Goal: Information Seeking & Learning: Learn about a topic

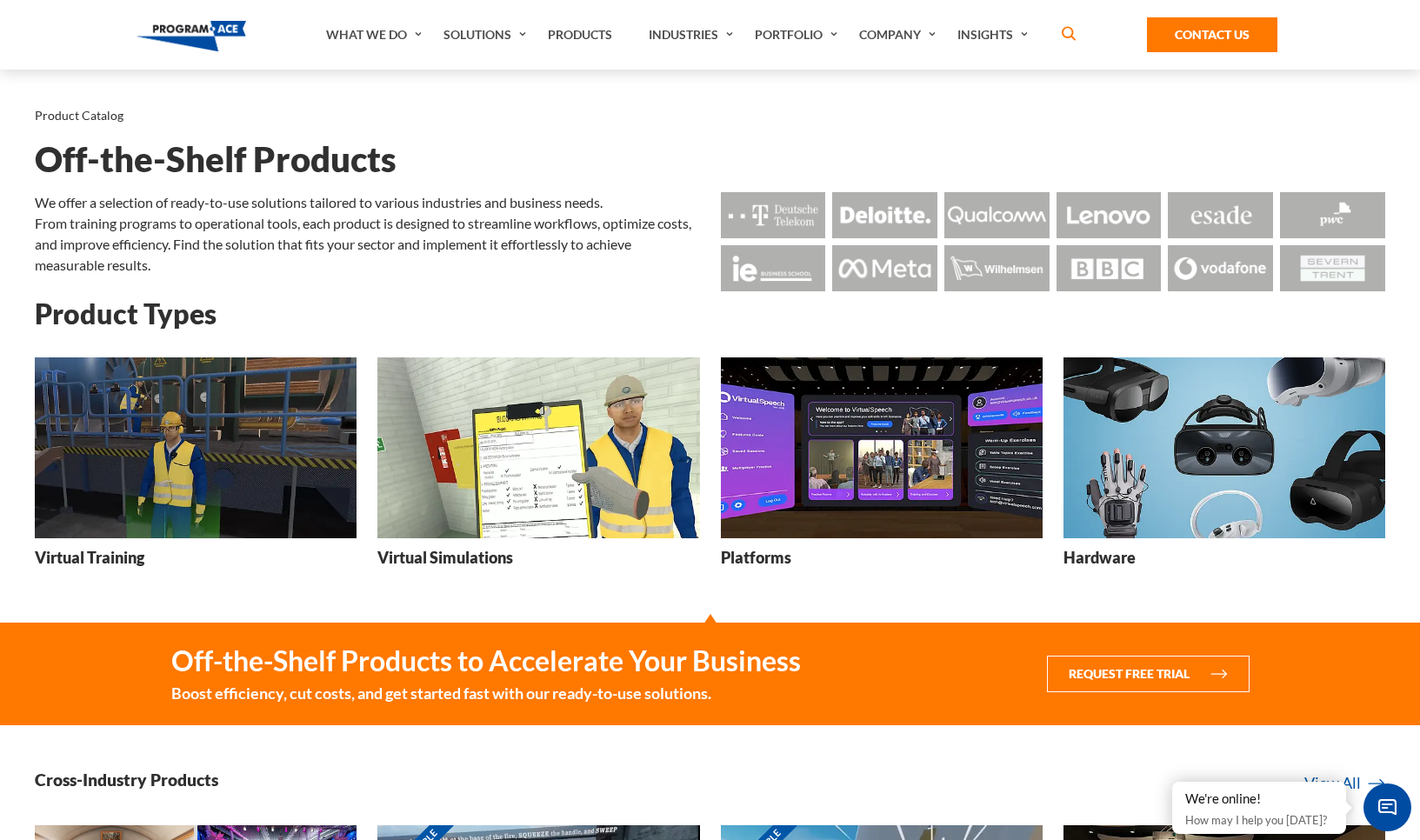
click at [252, 473] on img at bounding box center [196, 448] width 322 height 181
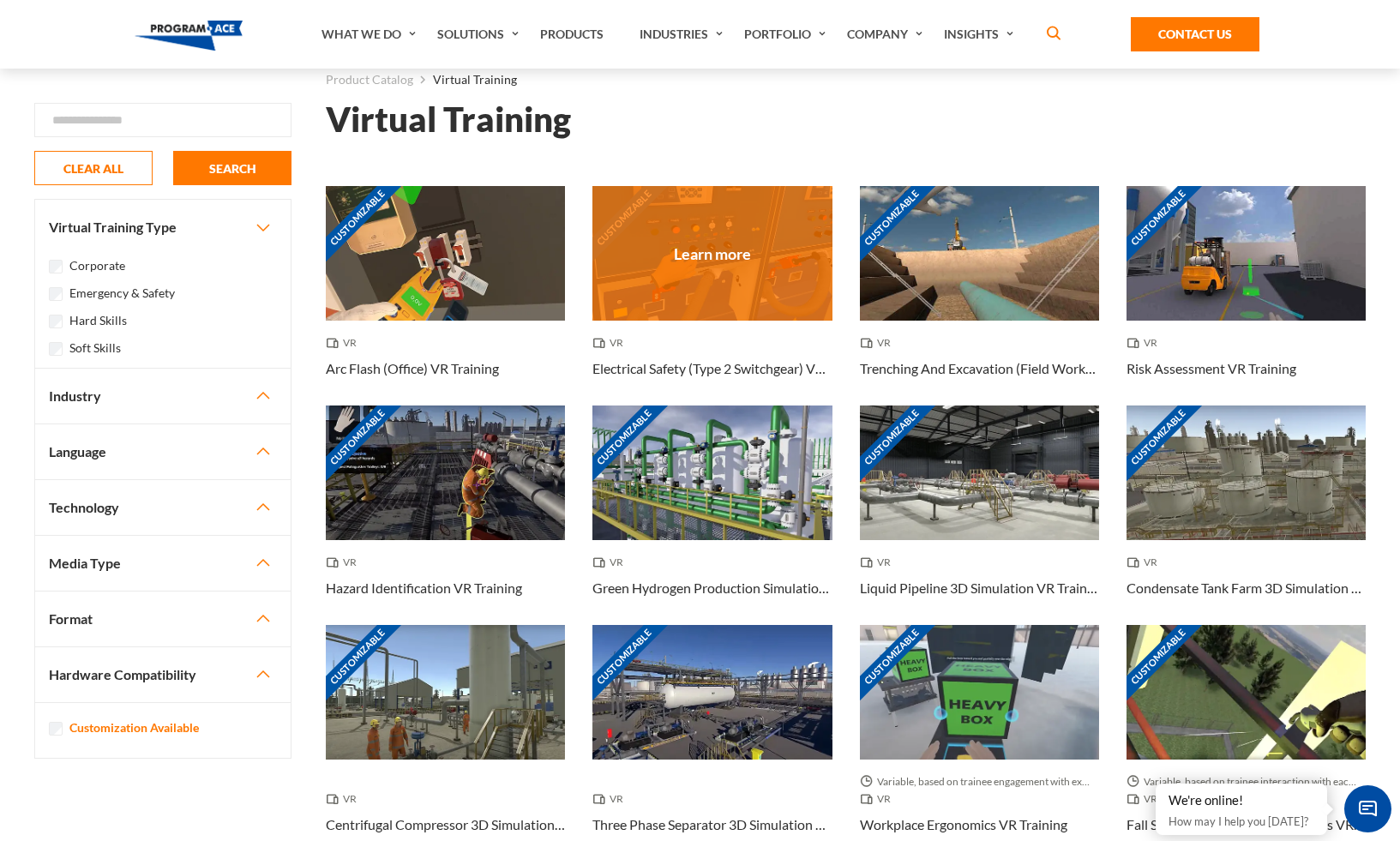
scroll to position [221, 0]
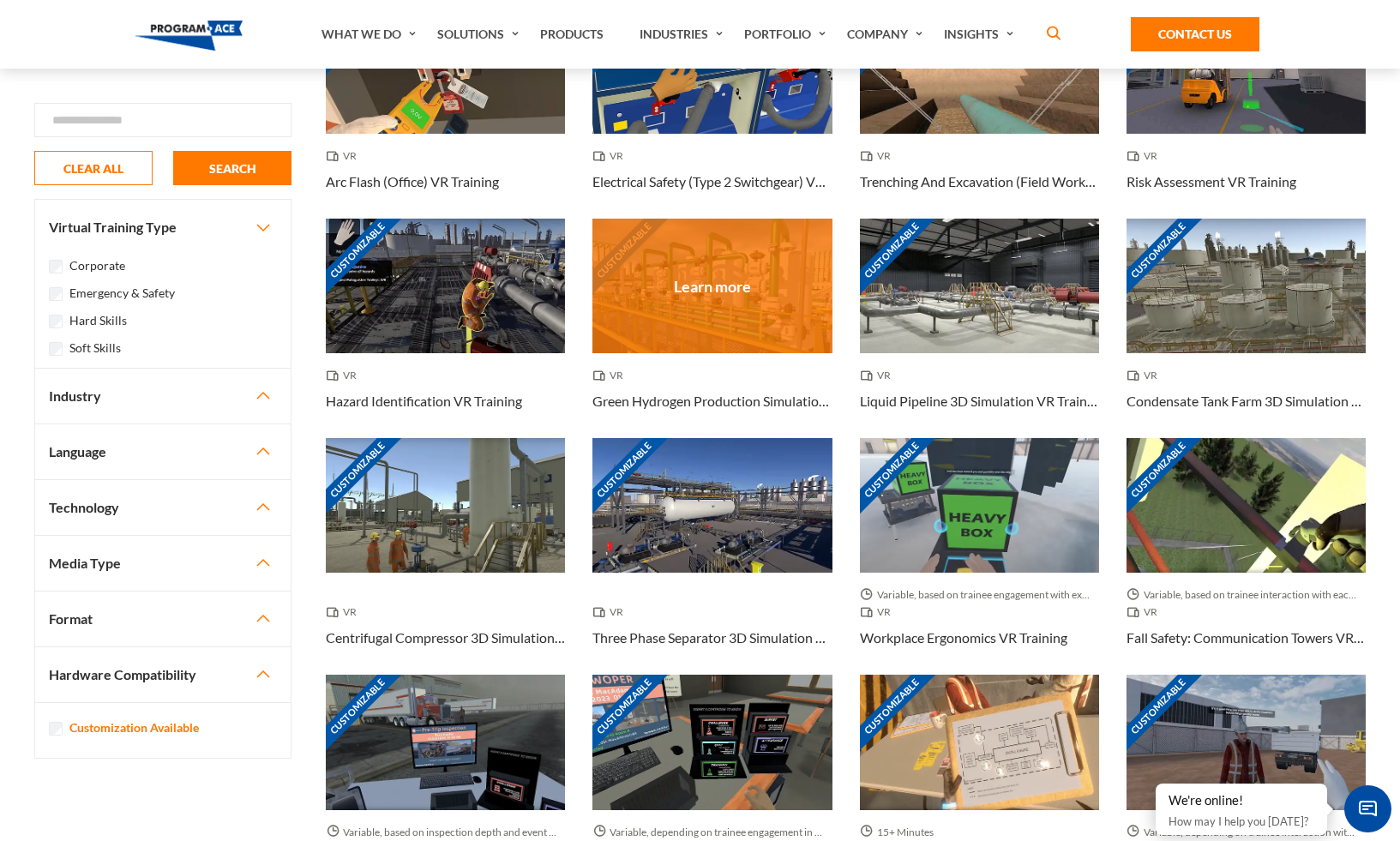
click at [739, 314] on div "Customizable" at bounding box center [712, 286] width 239 height 135
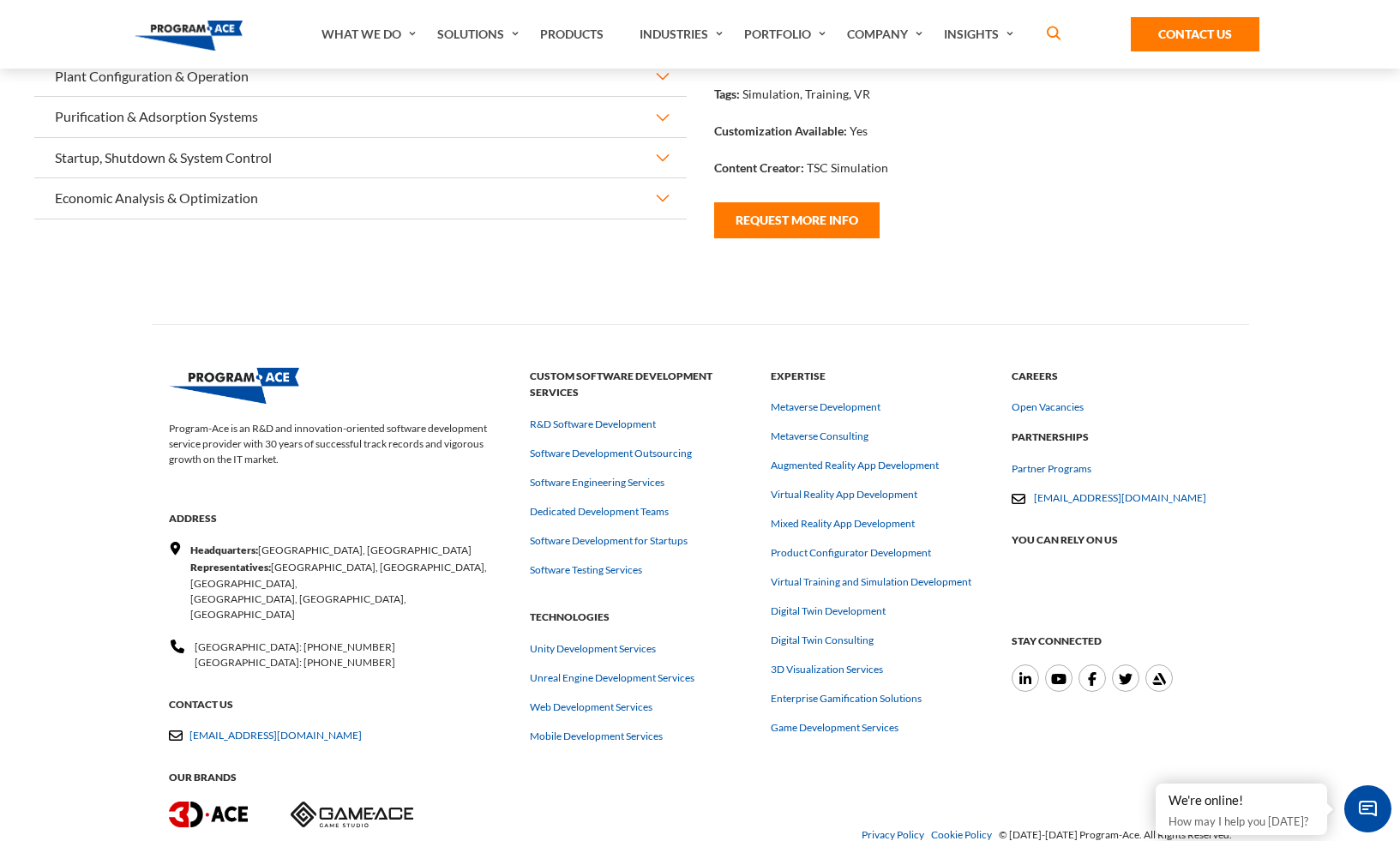
scroll to position [321, 0]
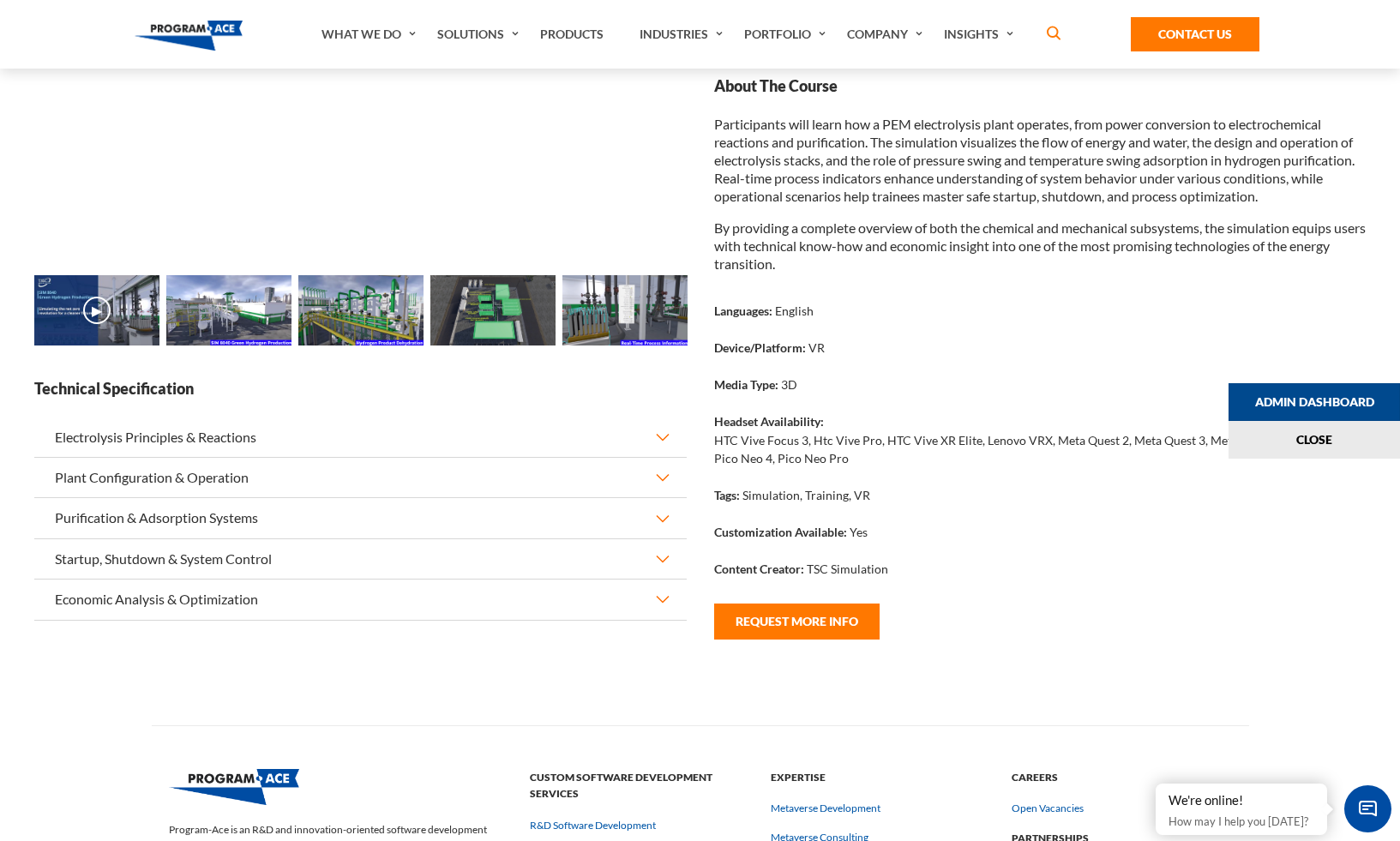
click at [1366, 405] on link "Admin Dashboard" at bounding box center [1314, 402] width 171 height 37
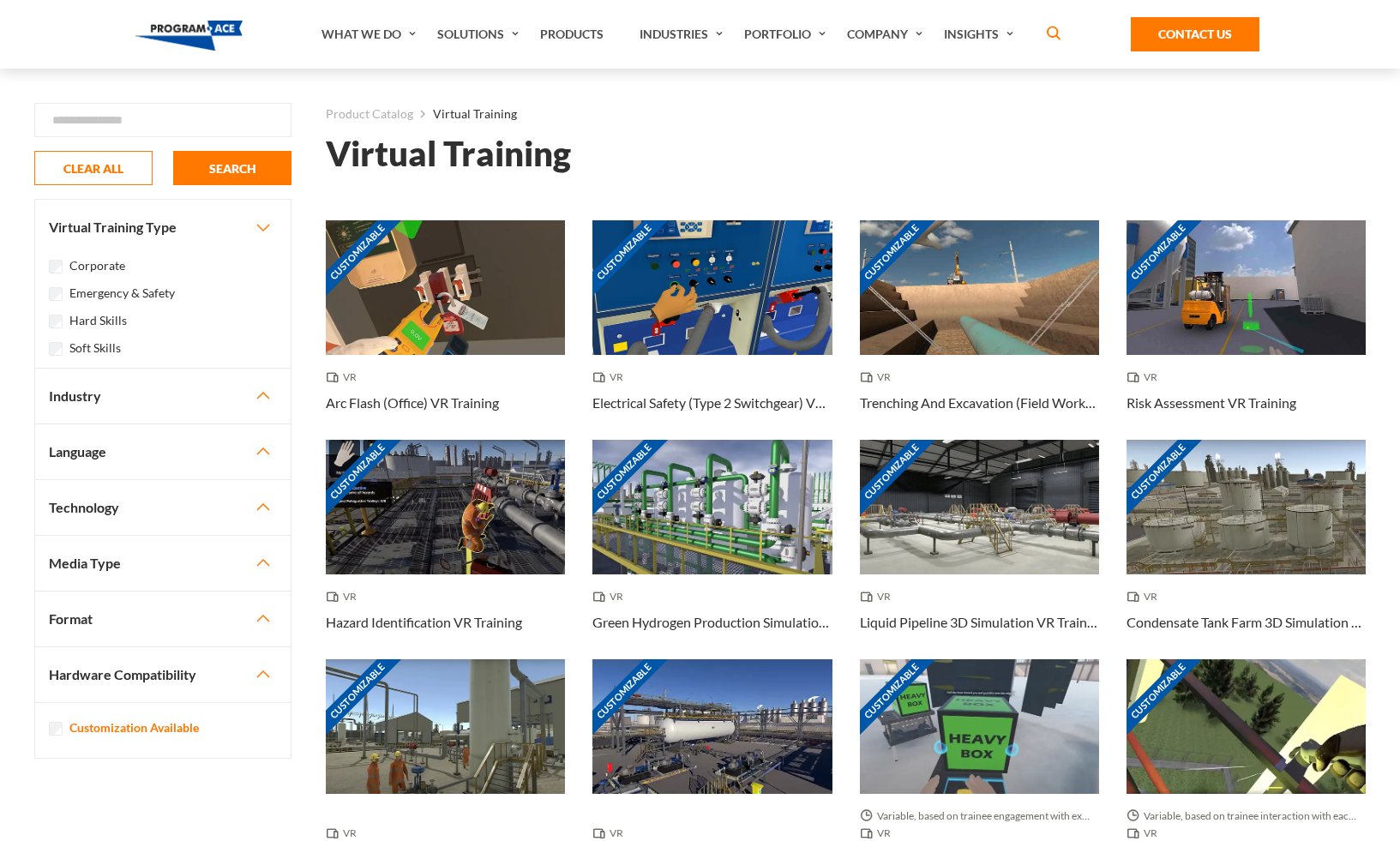
scroll to position [221, 0]
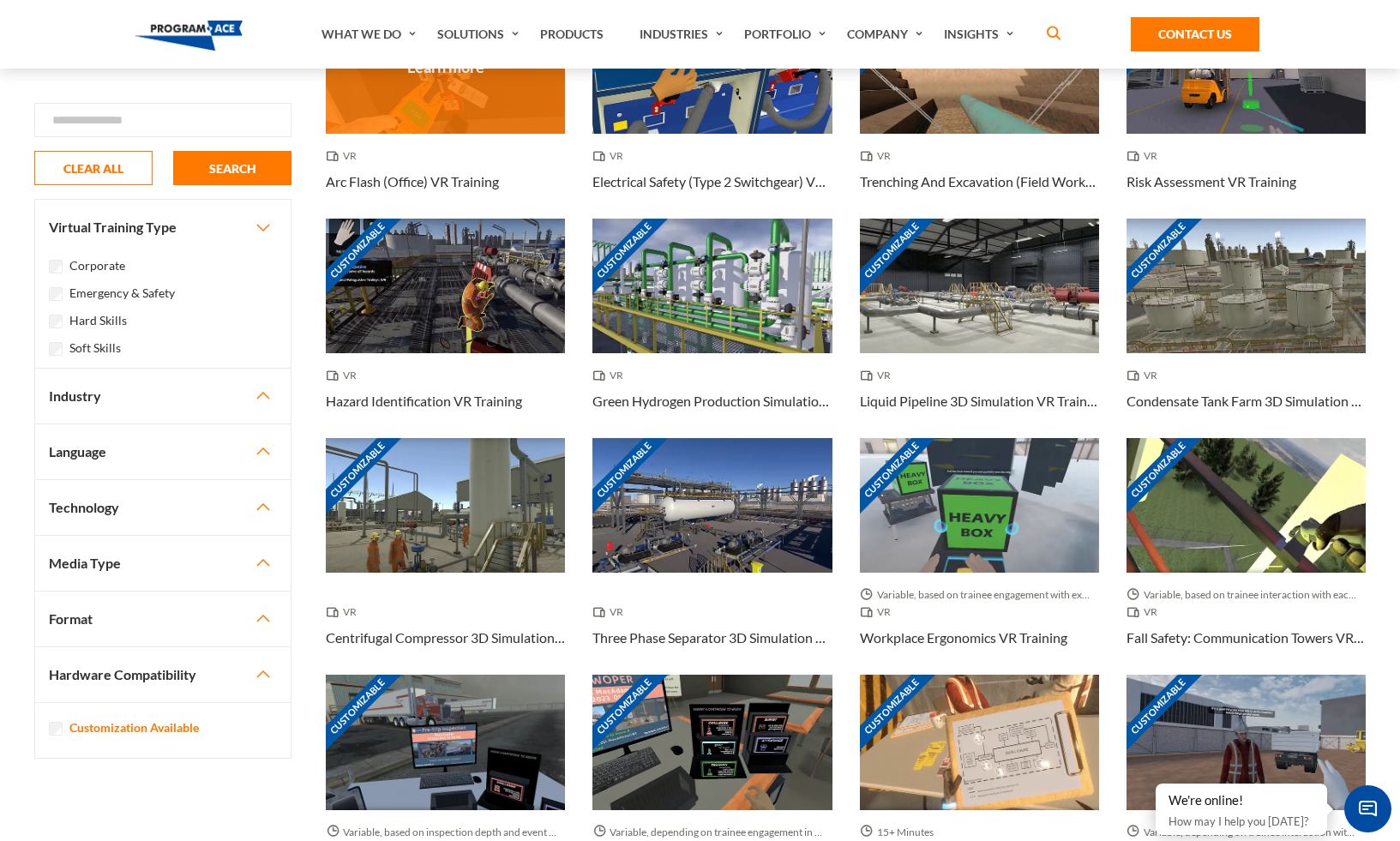
click at [476, 182] on h3 "Arc Flash (Office) VR Training" at bounding box center [412, 181] width 173 height 21
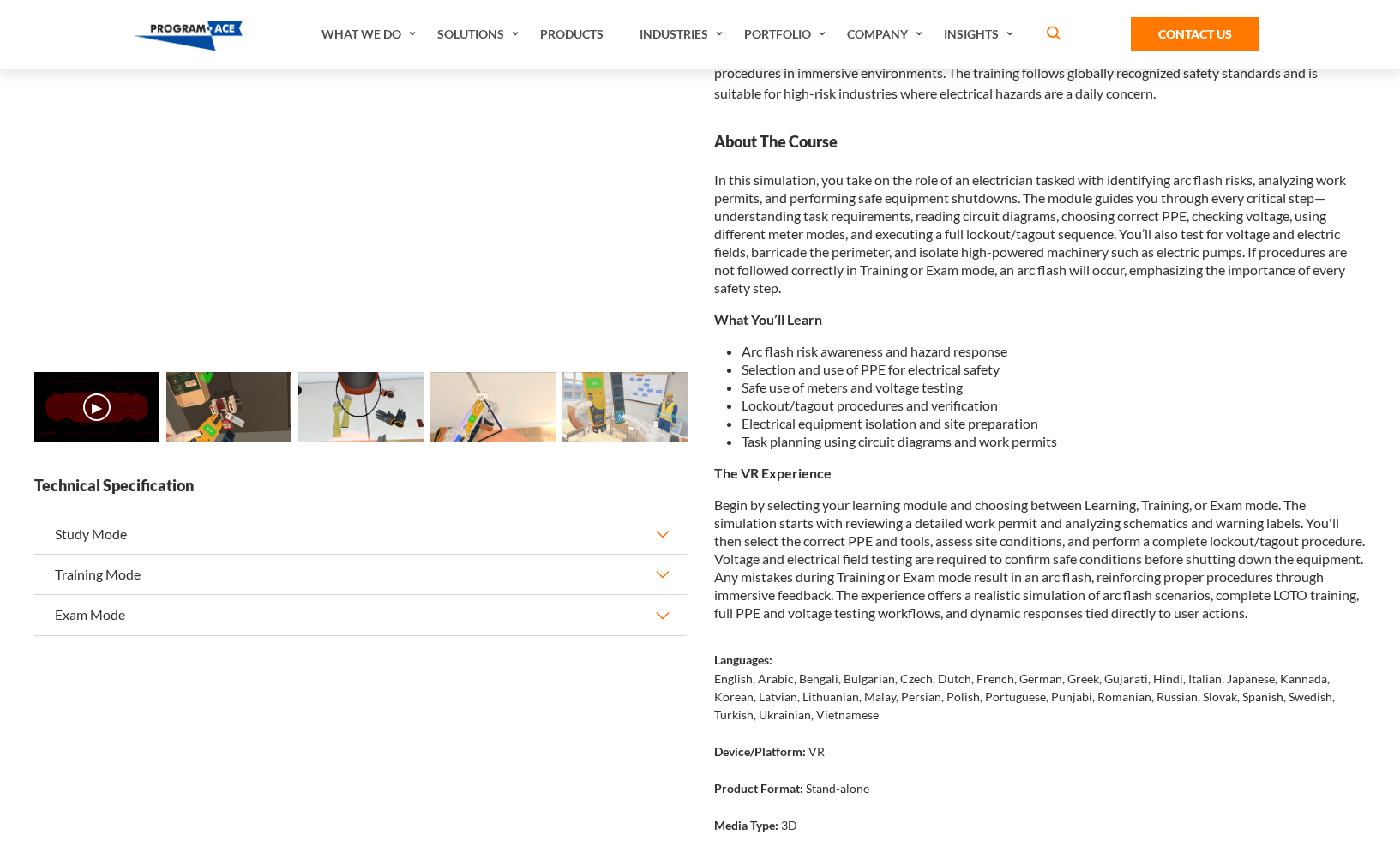
scroll to position [262, 0]
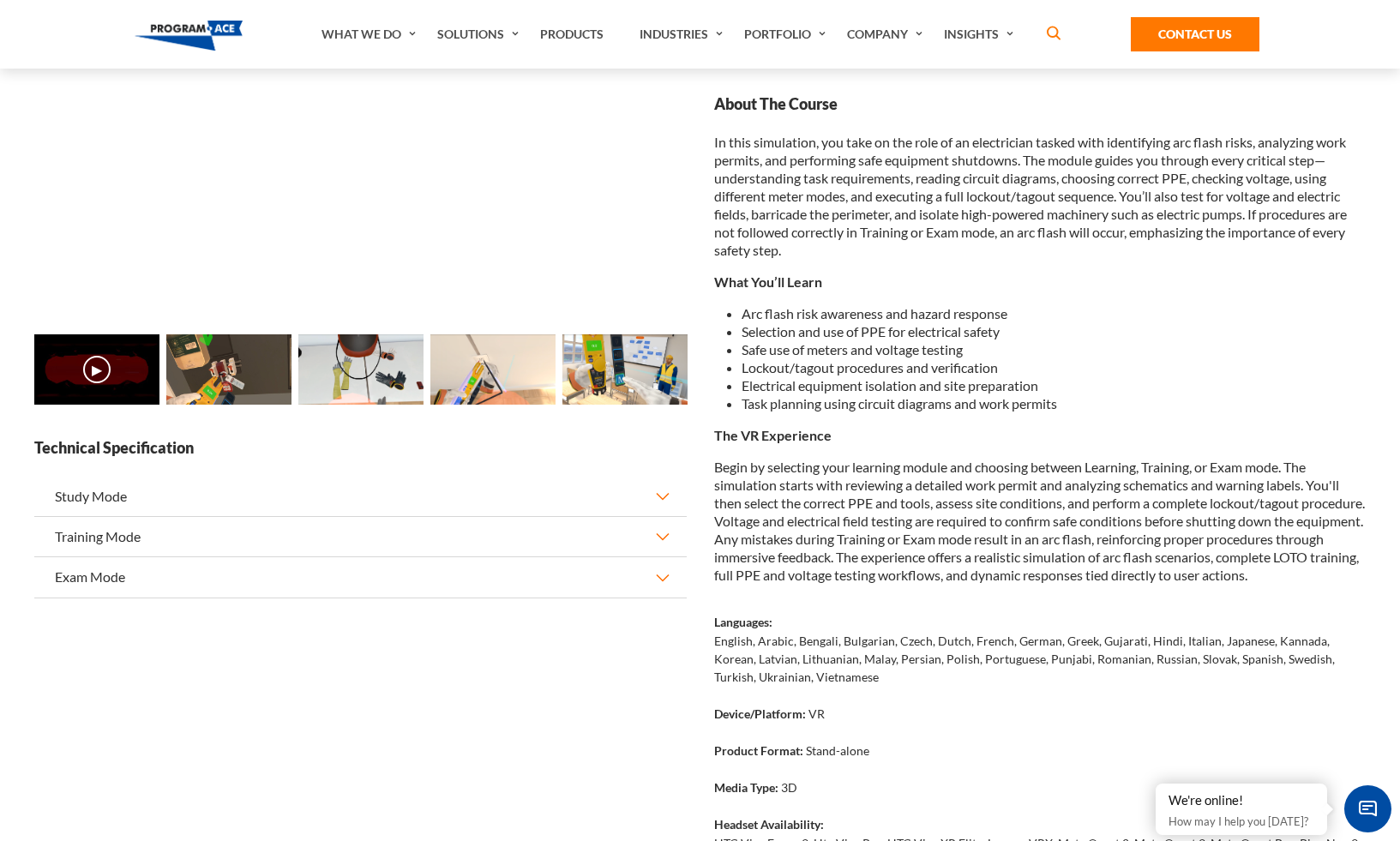
click at [750, 662] on p "English, Arabic, Bengali, Bulgarian, Czech, Dutch, French, German, Greek, Gujar…" at bounding box center [1041, 658] width 653 height 54
click at [785, 658] on p "English, Arabic, Bengali, Bulgarian, Czech, Dutch, French, German, Greek, Gujar…" at bounding box center [1041, 658] width 653 height 54
click at [772, 658] on p "English, Arabic, Bengali, Bulgarian, Czech, Dutch, French, German, Greek, Gujar…" at bounding box center [1041, 658] width 653 height 54
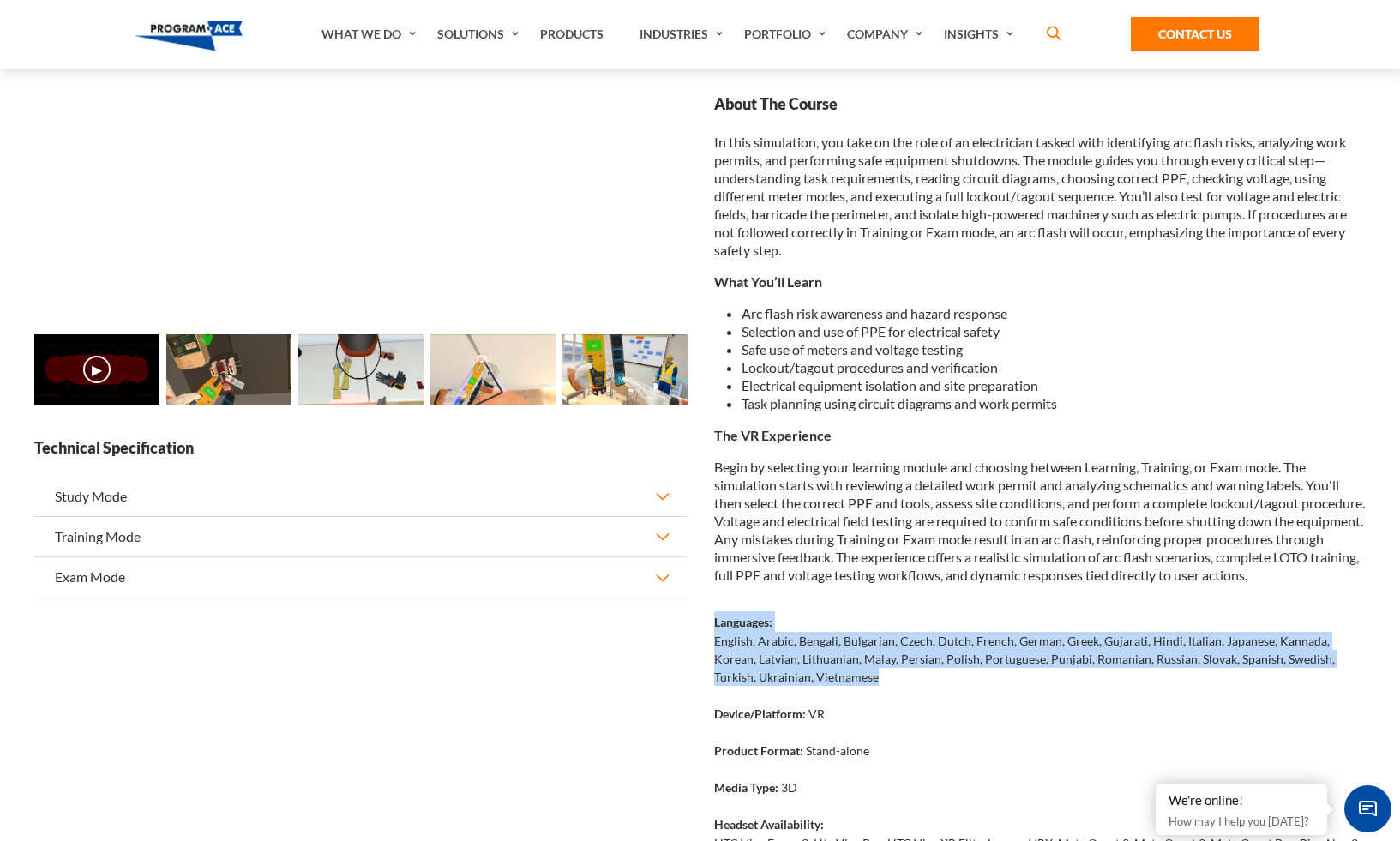
click at [772, 658] on p "English, Arabic, Bengali, Bulgarian, Czech, Dutch, French, German, Greek, Gujar…" at bounding box center [1041, 658] width 653 height 54
copy div "Languages: English, Arabic, Bengali, Bulgarian, Czech, Dutch, French, German, G…"
